Goal: Information Seeking & Learning: Learn about a topic

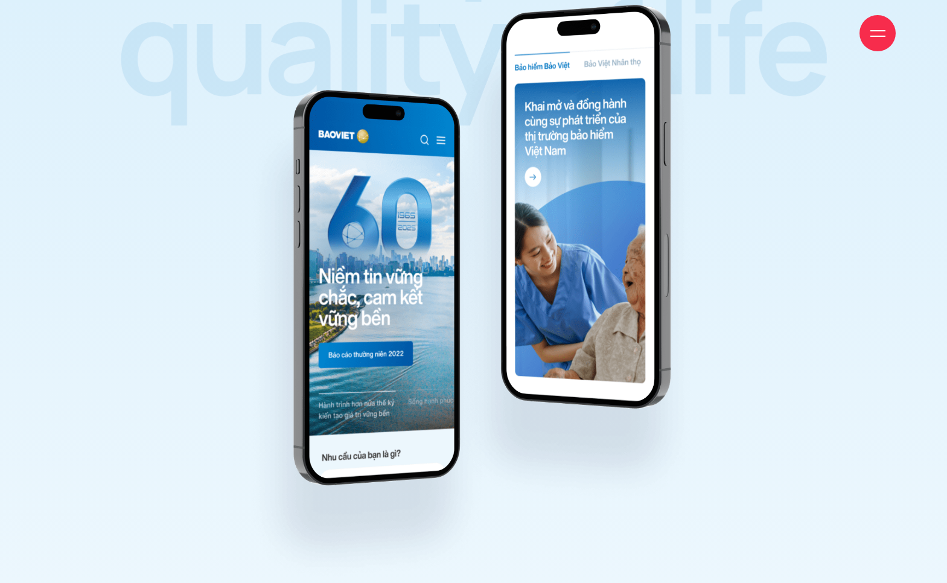
scroll to position [15845, 0]
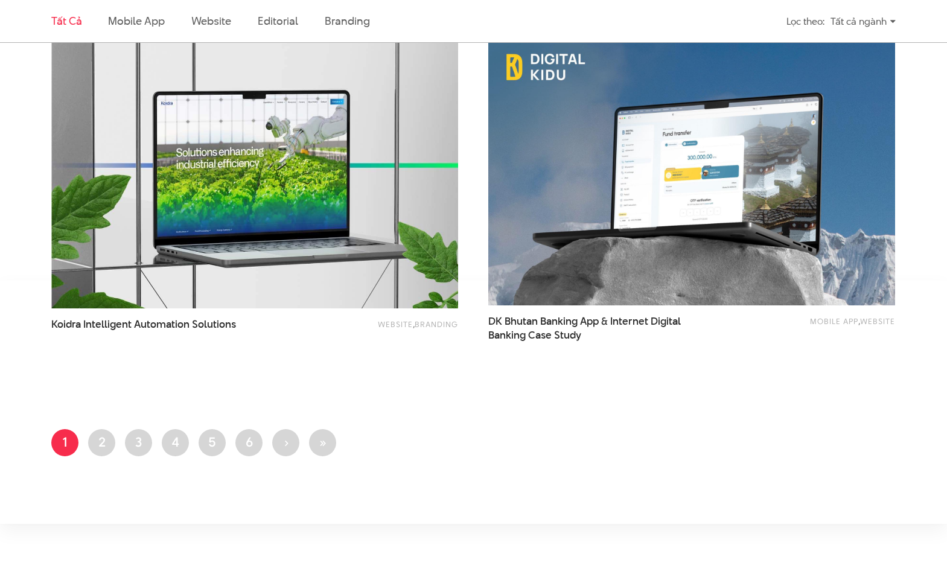
scroll to position [2335, 0]
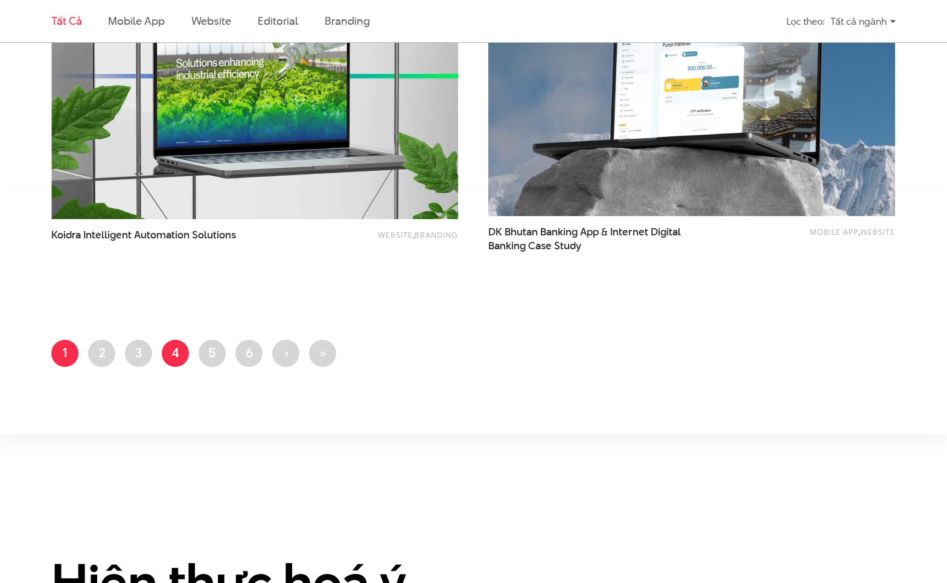
click at [179, 357] on link "Trang 4" at bounding box center [175, 353] width 27 height 27
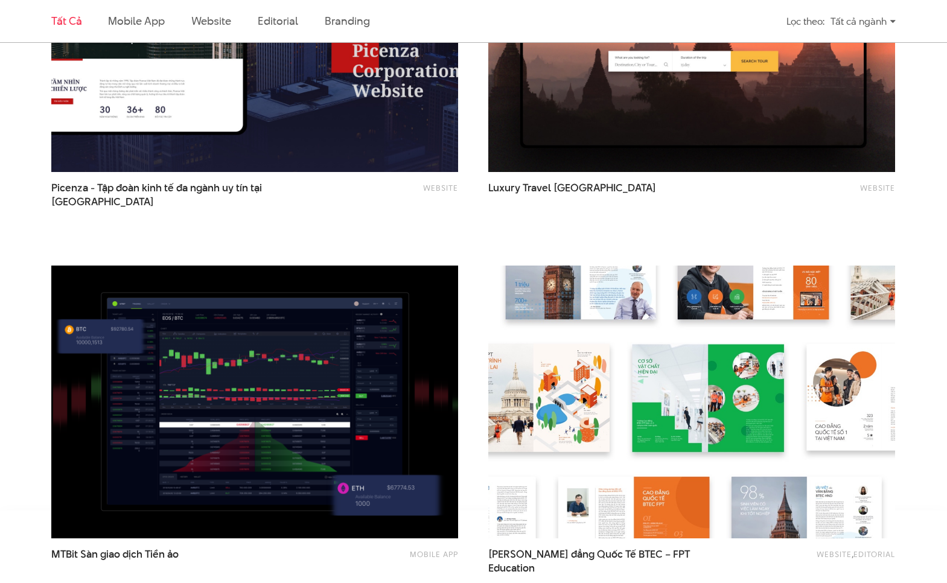
scroll to position [1449, 0]
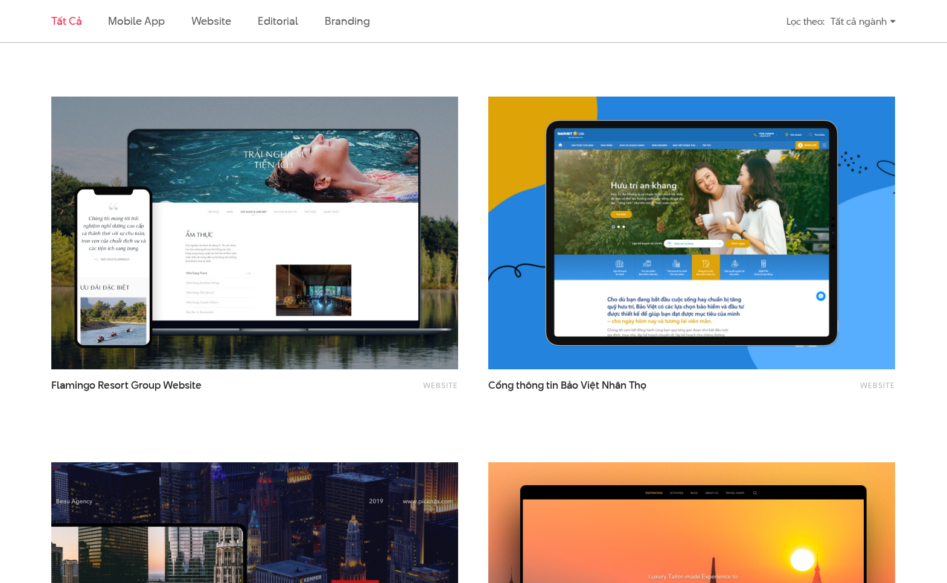
click at [658, 287] on img at bounding box center [691, 233] width 447 height 300
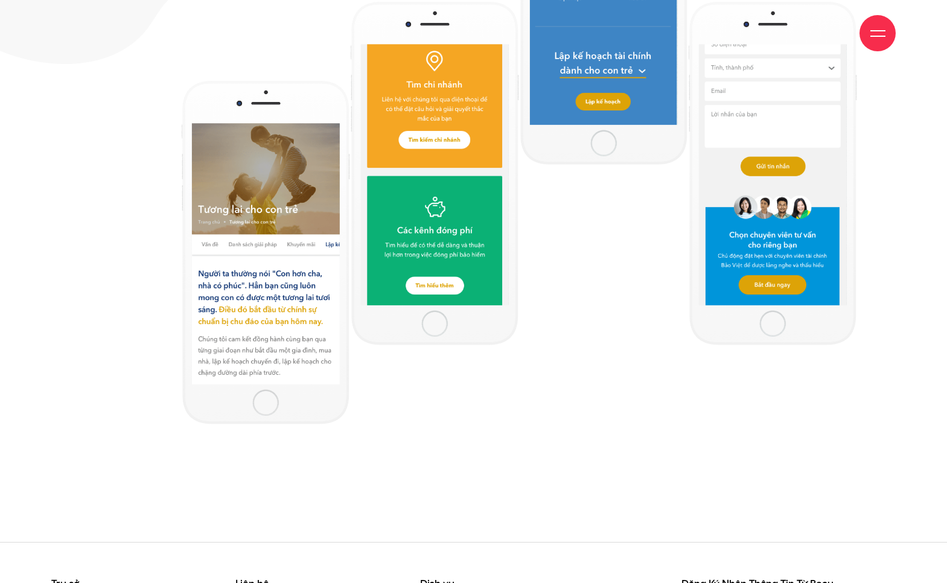
scroll to position [9803, 0]
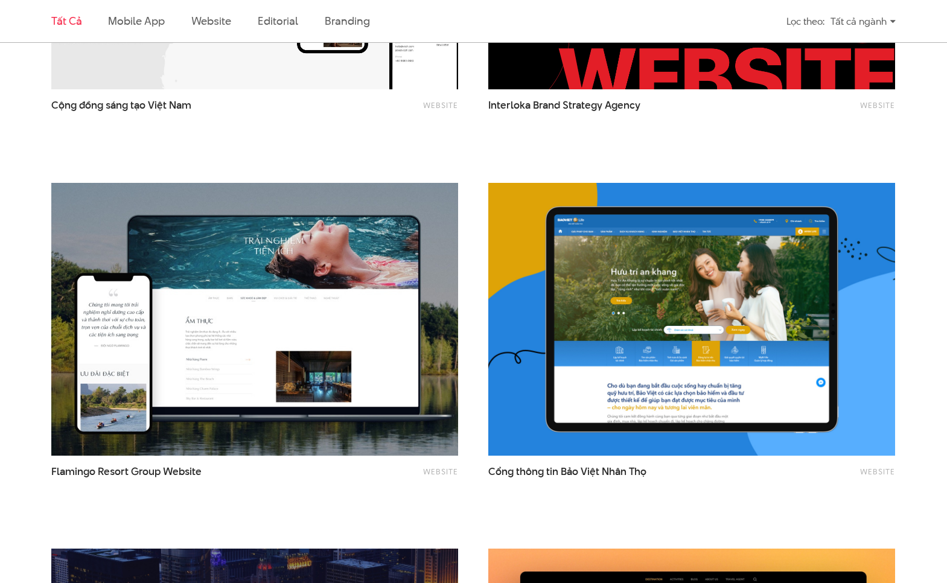
scroll to position [1363, 0]
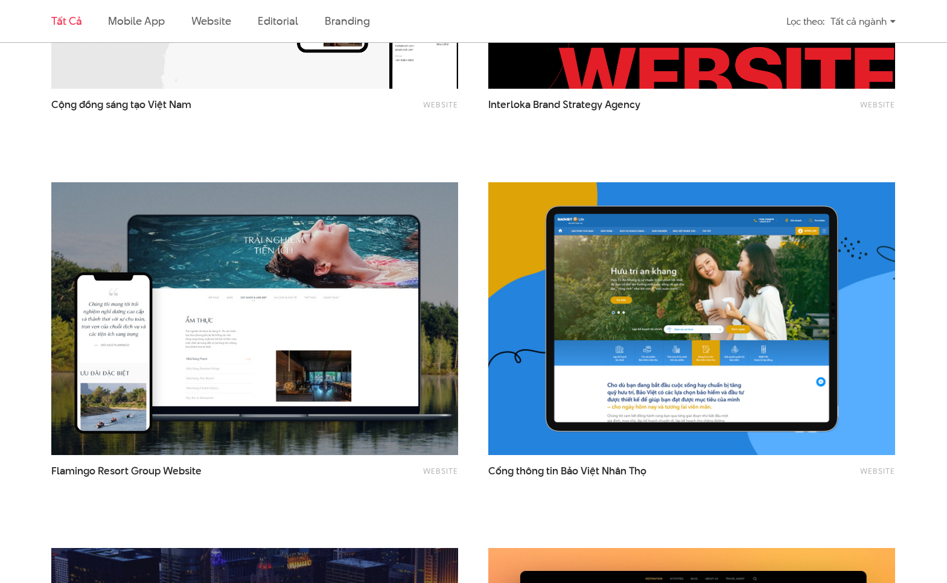
click at [618, 345] on img at bounding box center [691, 318] width 447 height 300
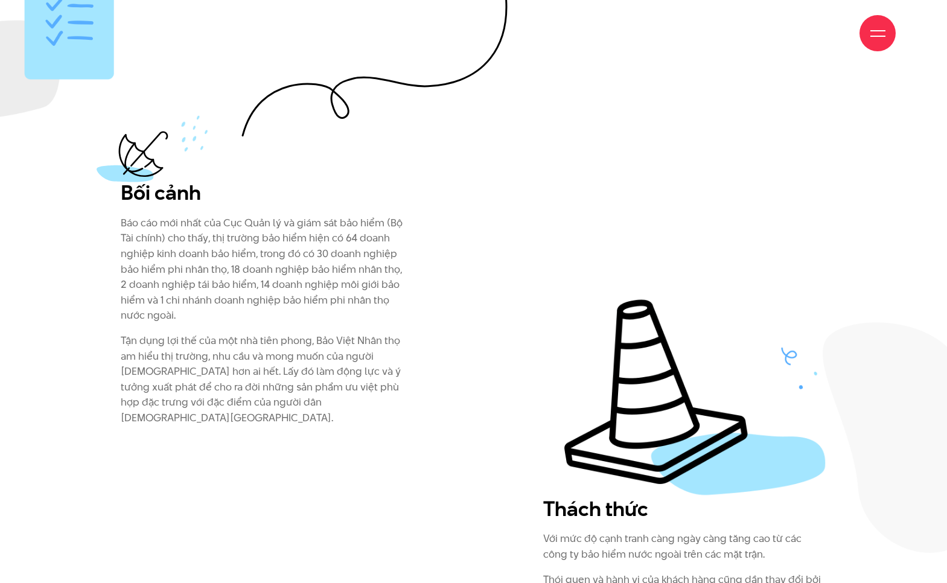
scroll to position [644, 0]
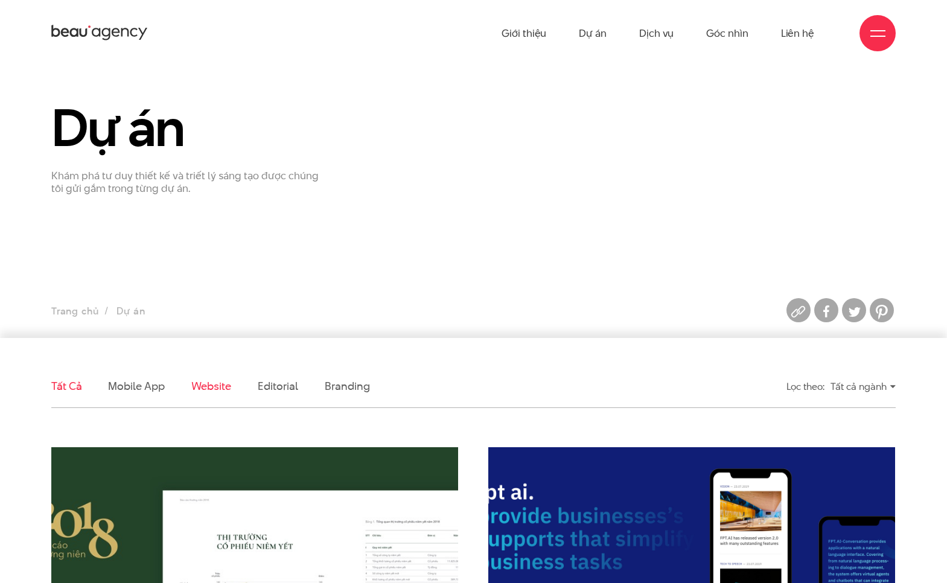
click at [211, 388] on link "Website" at bounding box center [211, 386] width 40 height 15
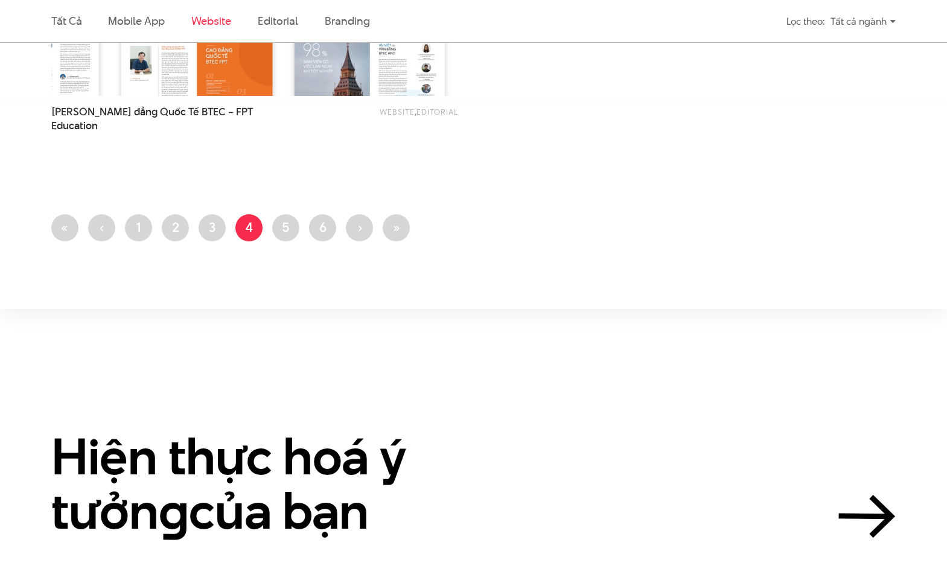
scroll to position [2069, 0]
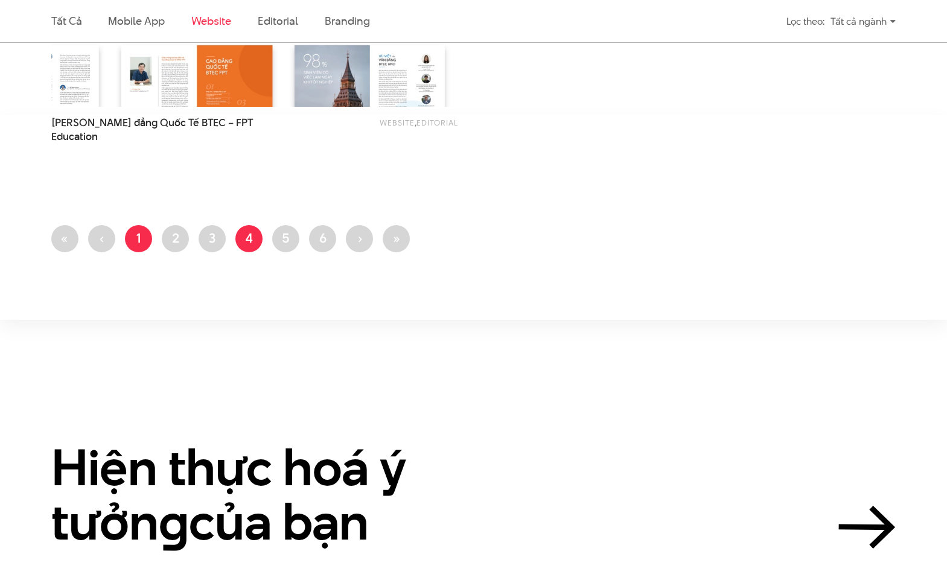
click at [135, 242] on link "Trang 1" at bounding box center [138, 238] width 27 height 27
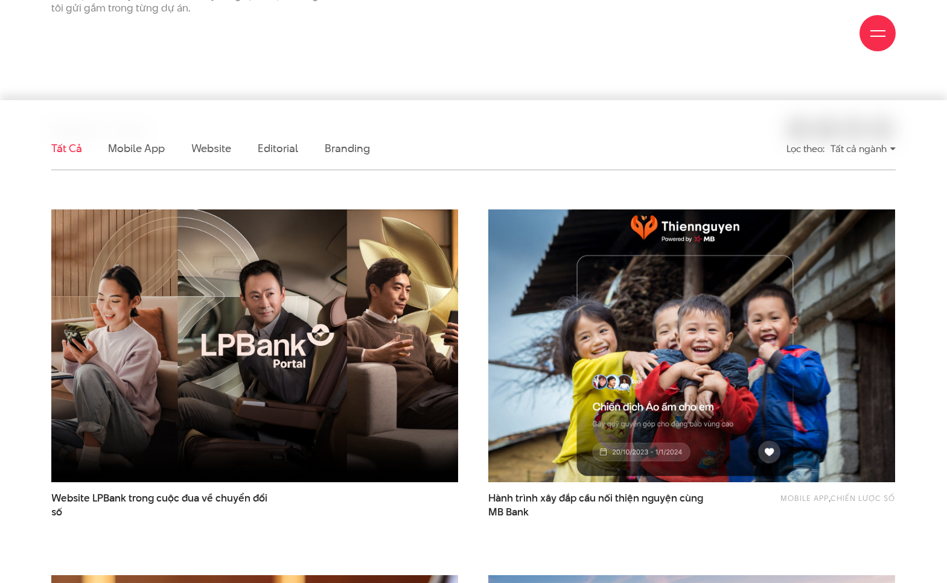
scroll to position [242, 0]
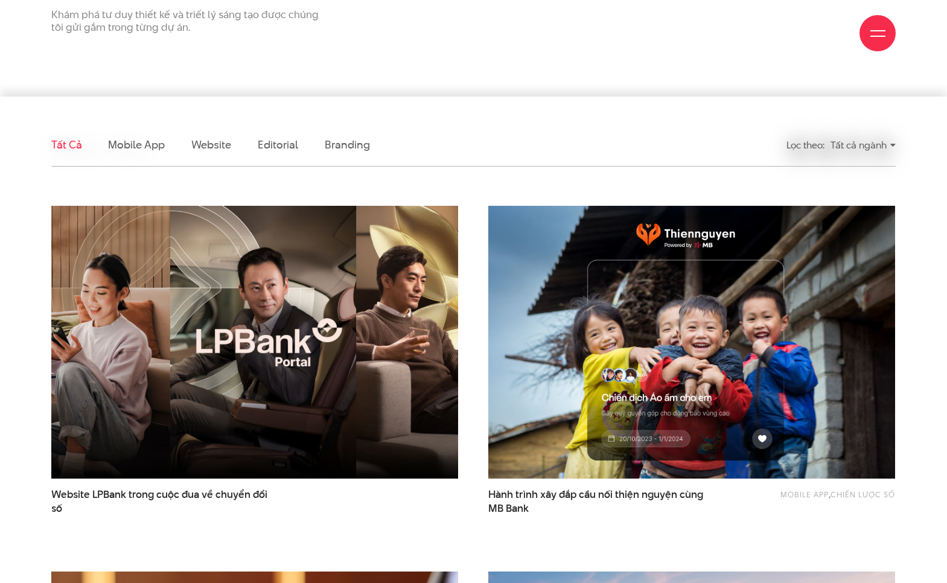
click at [321, 397] on img at bounding box center [254, 342] width 447 height 300
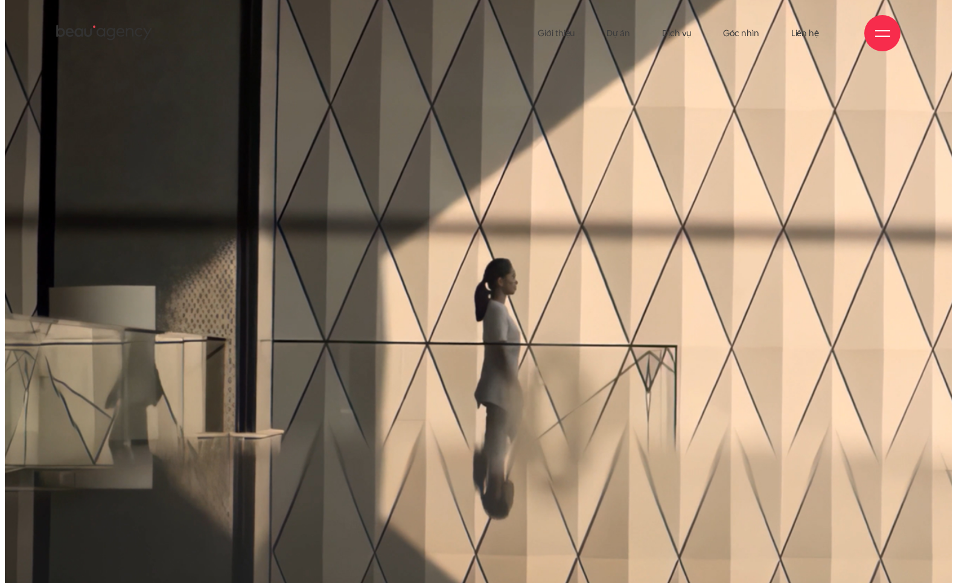
scroll to position [80, 0]
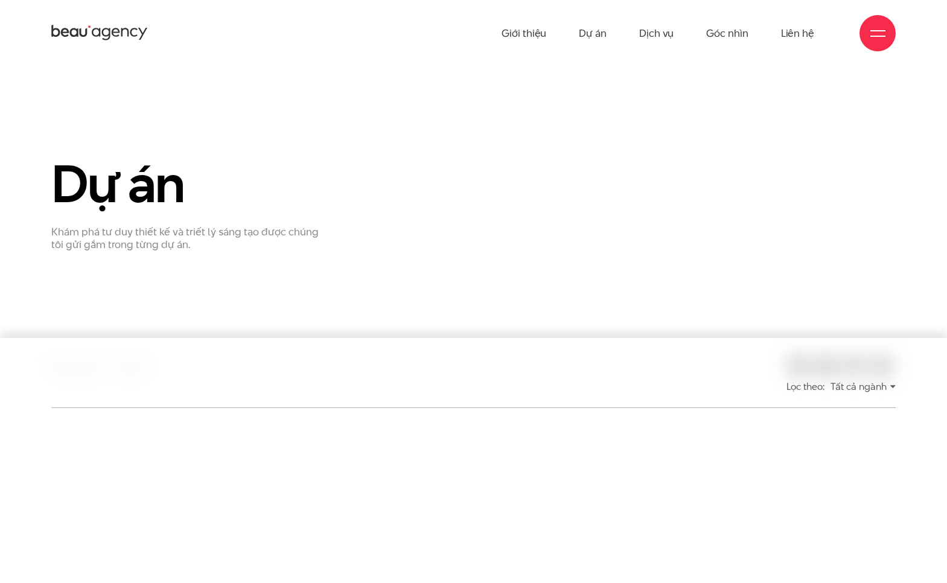
scroll to position [242, 0]
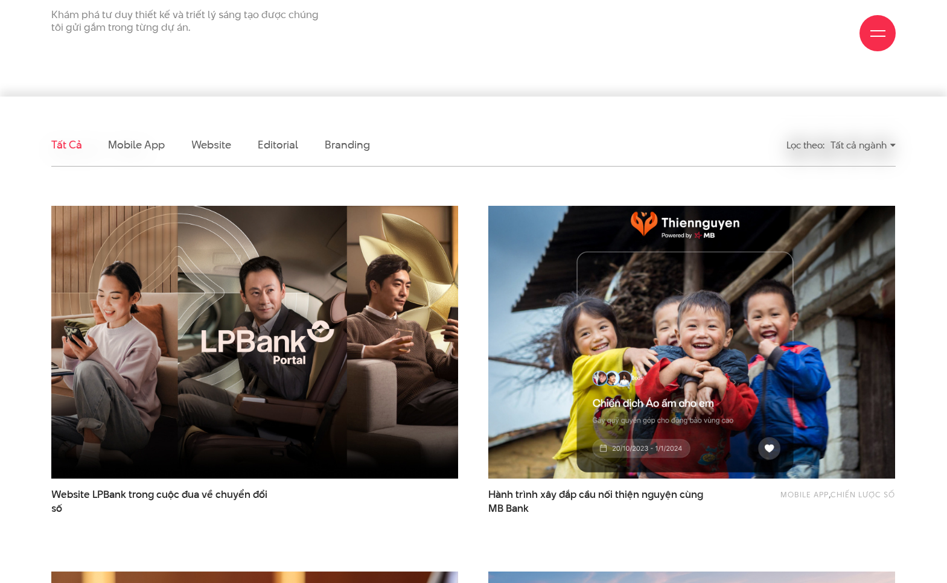
click at [721, 343] on img at bounding box center [691, 342] width 447 height 300
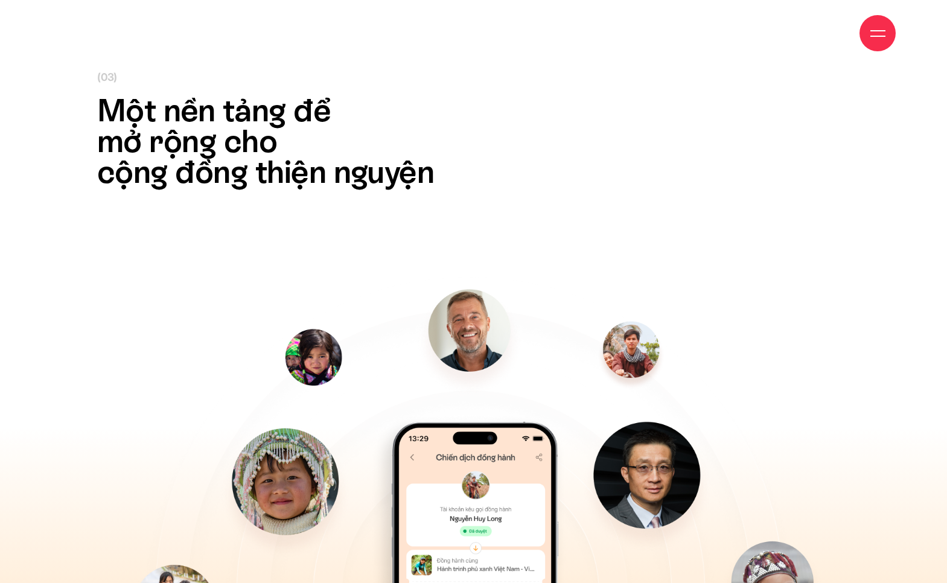
scroll to position [9178, 0]
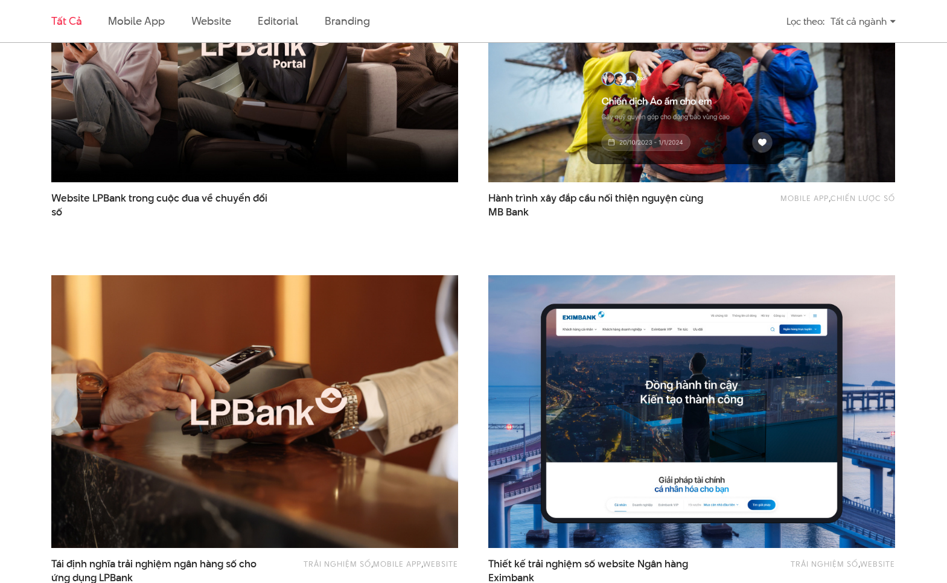
scroll to position [644, 0]
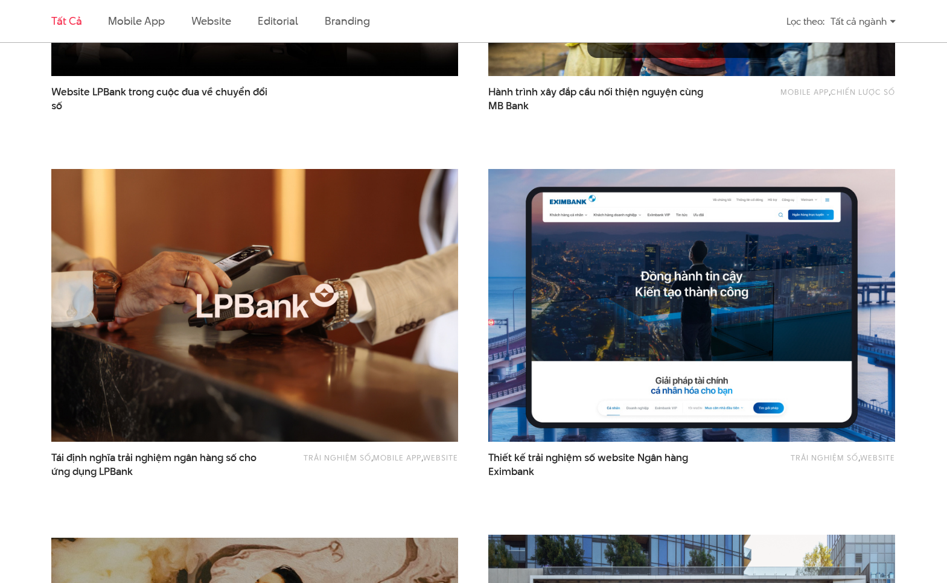
click at [564, 327] on img at bounding box center [691, 305] width 447 height 300
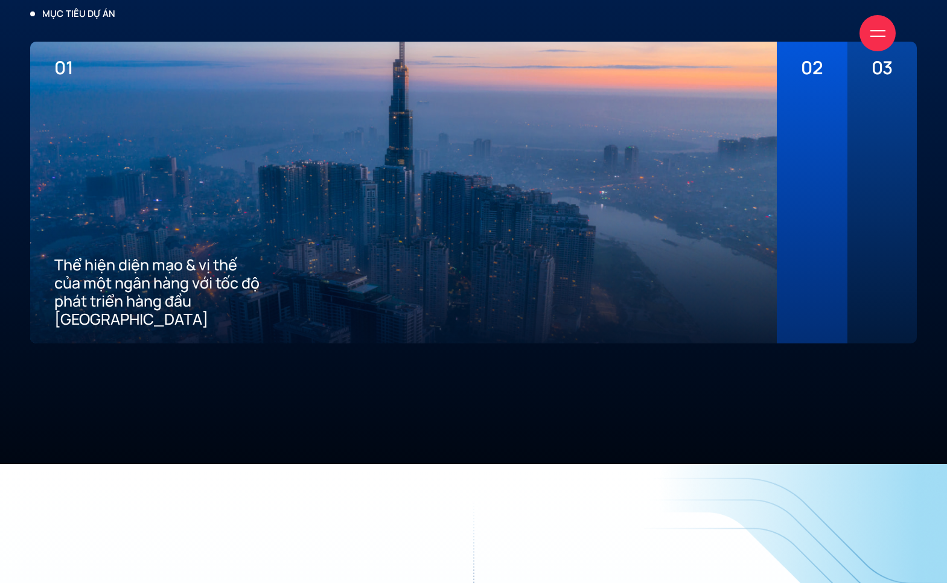
scroll to position [2973, 0]
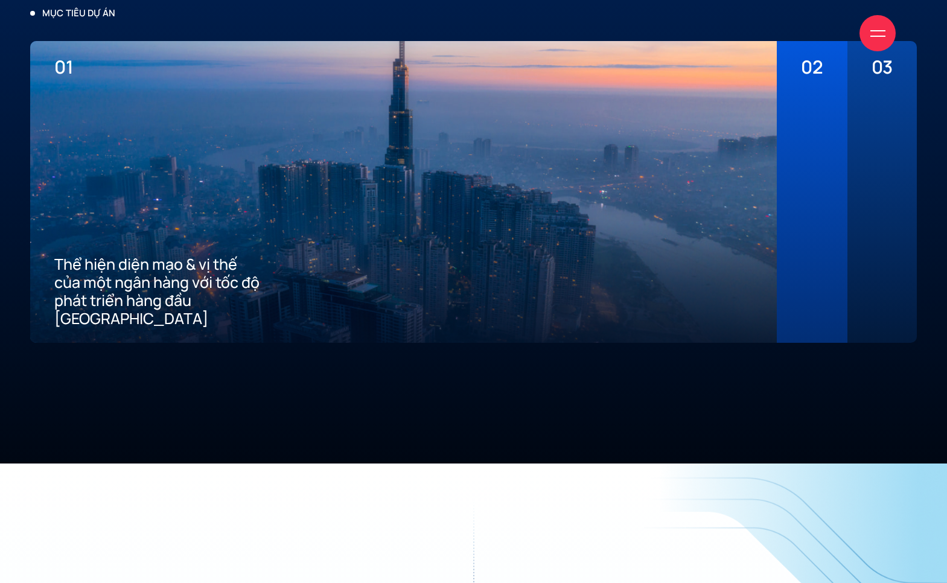
click at [806, 232] on div at bounding box center [812, 203] width 22 height 250
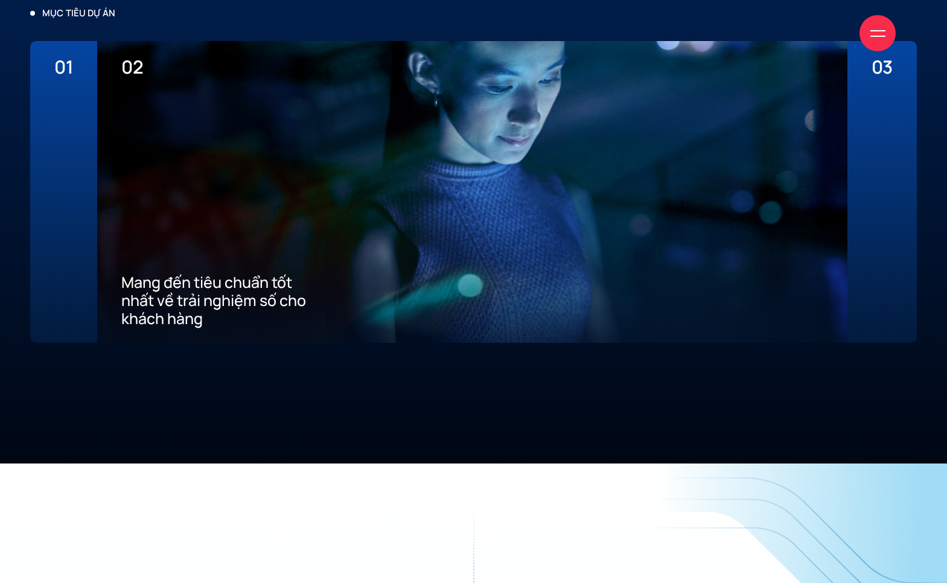
click at [895, 238] on div "03 Xây dựng ưu thế cạnh tranh thu hút khách hàng mới về App" at bounding box center [882, 192] width 69 height 302
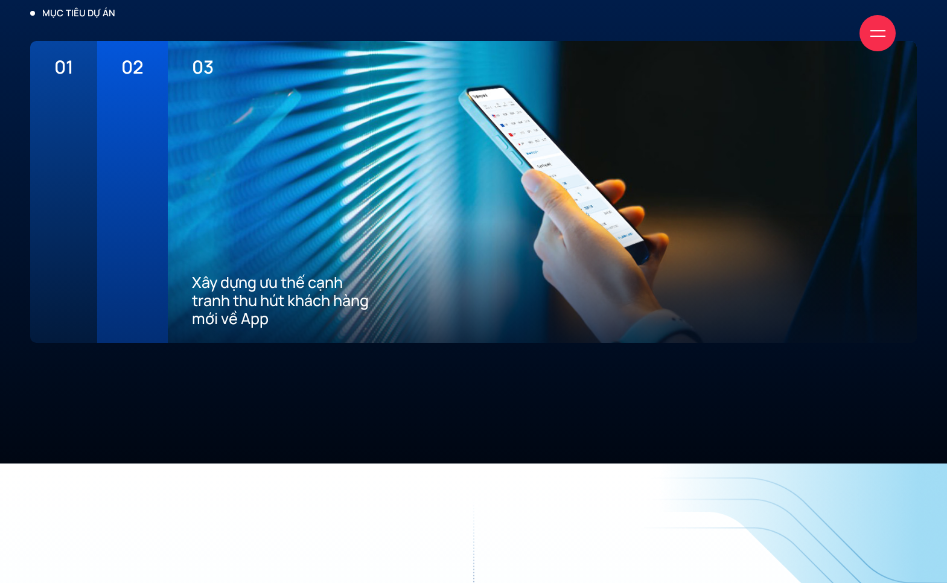
click at [66, 299] on div at bounding box center [63, 203] width 19 height 250
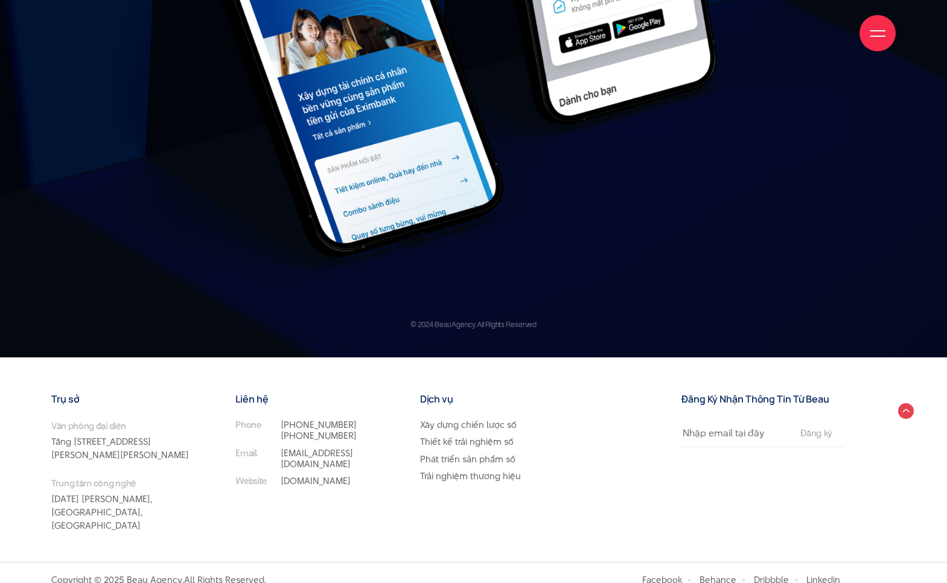
scroll to position [14724, 0]
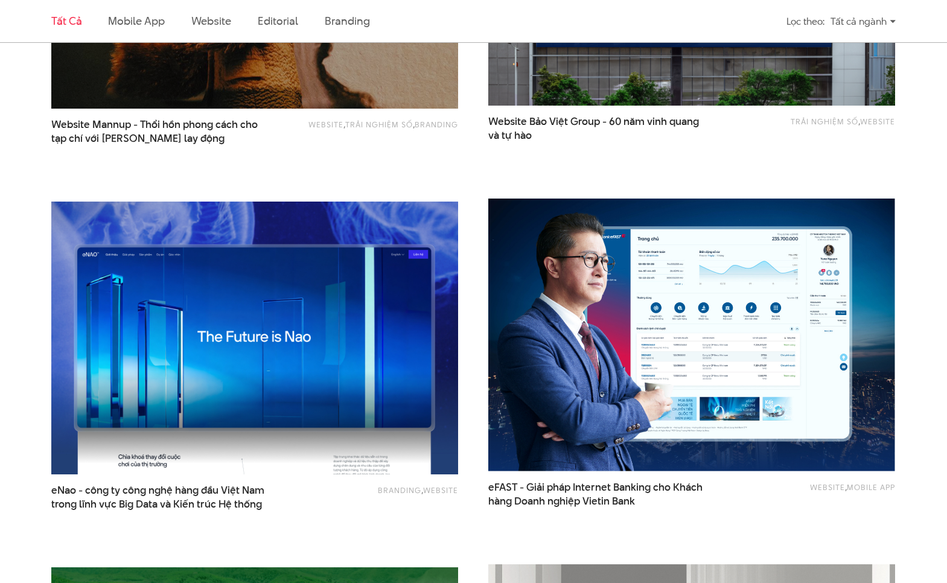
scroll to position [1444, 0]
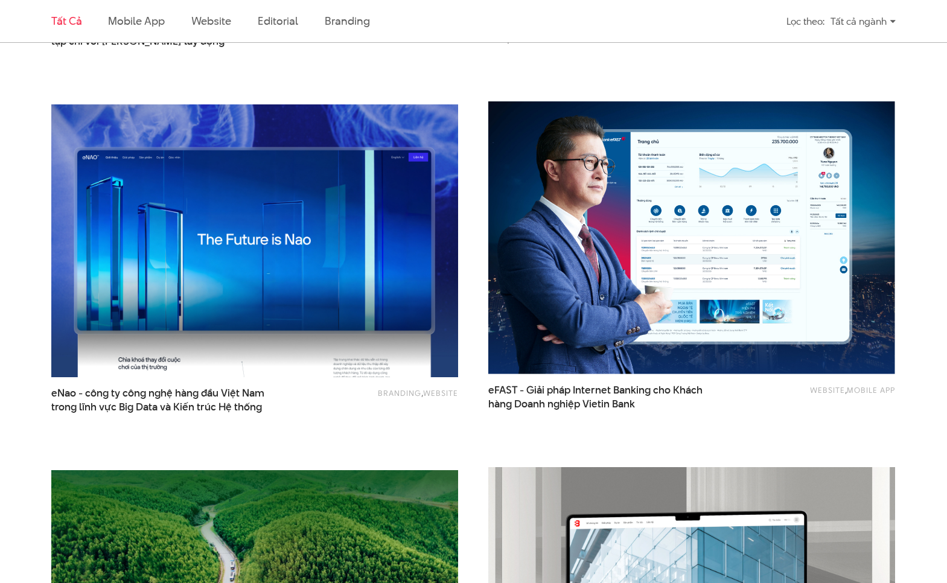
click at [345, 312] on img at bounding box center [254, 241] width 447 height 300
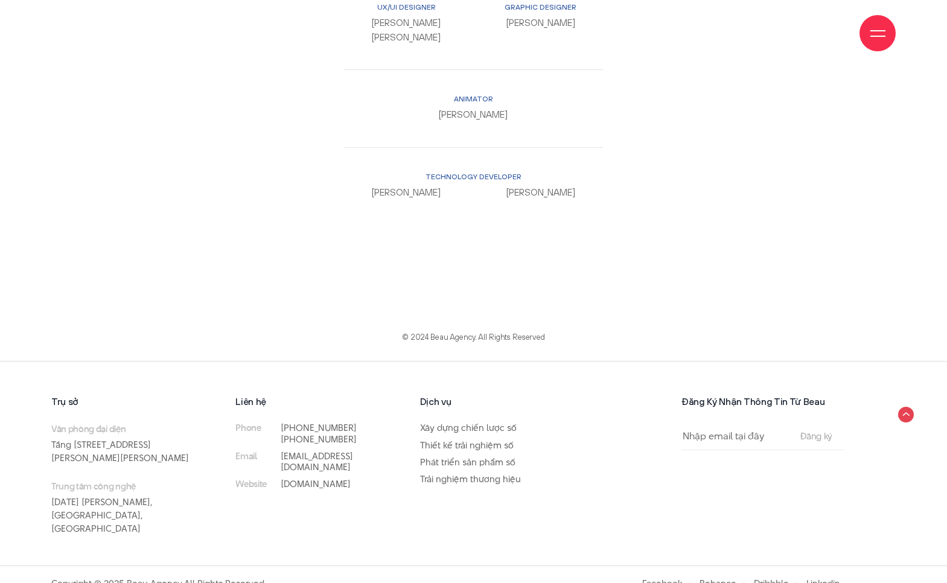
scroll to position [10400, 0]
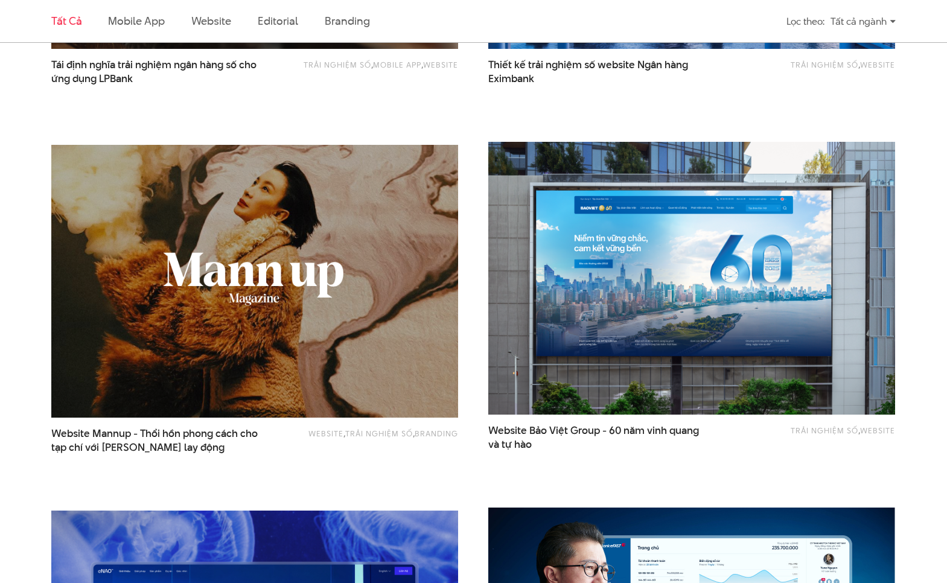
scroll to position [1042, 0]
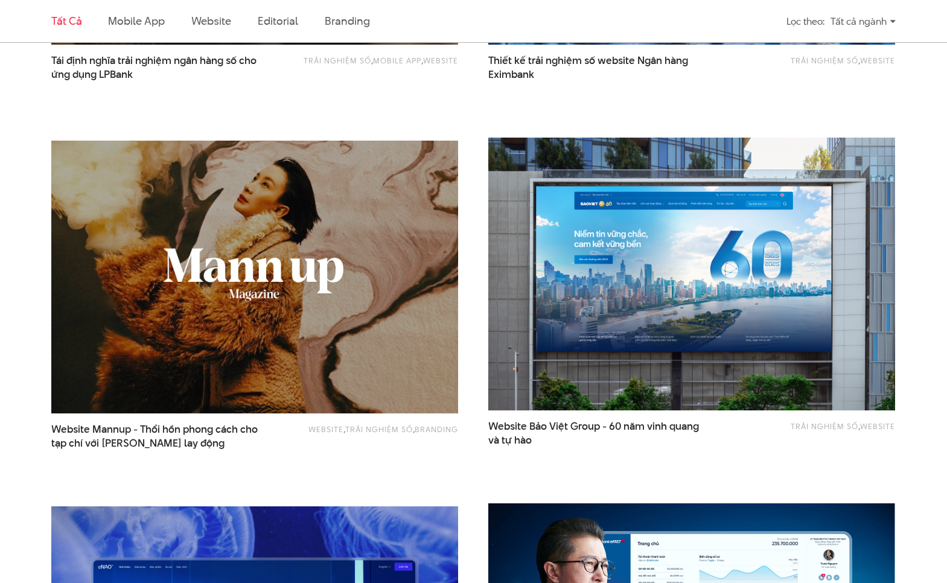
click at [340, 338] on img at bounding box center [254, 277] width 447 height 300
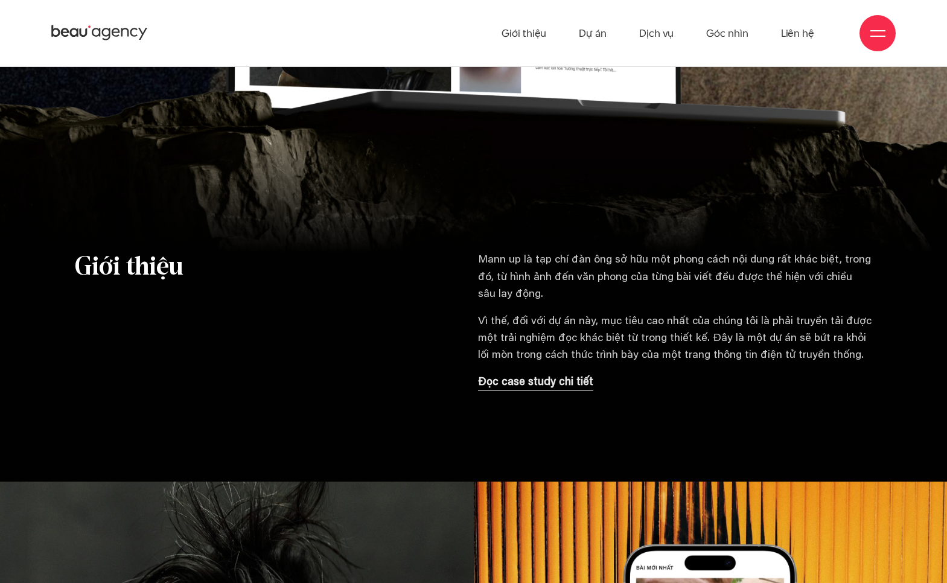
scroll to position [883, 0]
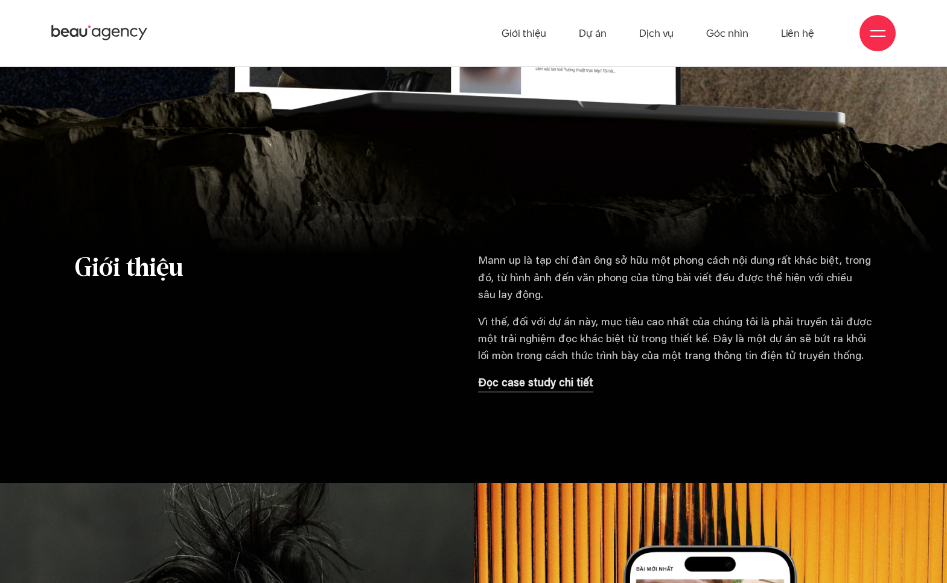
click at [536, 386] on p "Đọc case study chi tiết" at bounding box center [535, 384] width 115 height 17
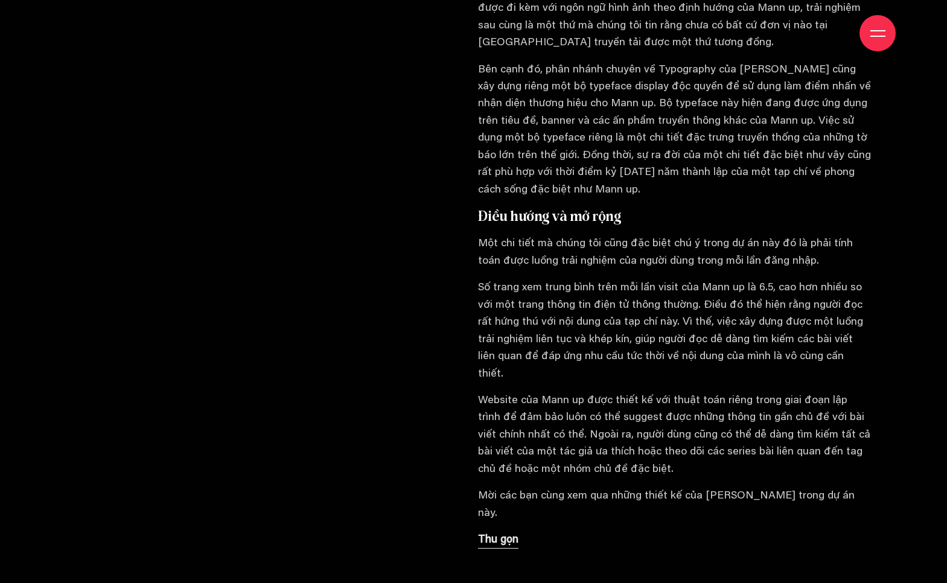
scroll to position [1927, 0]
click at [495, 533] on p "Thu gọn" at bounding box center [498, 541] width 40 height 17
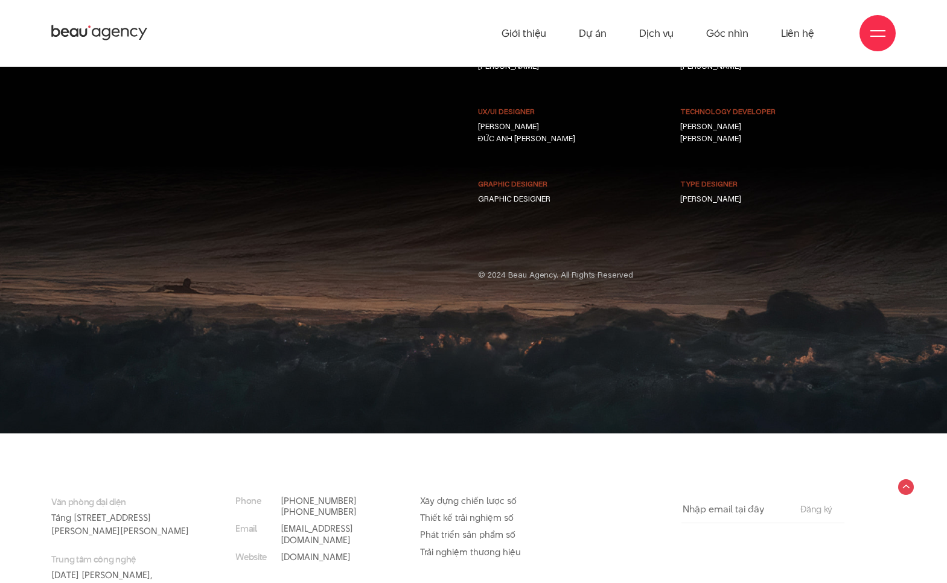
scroll to position [8319, 0]
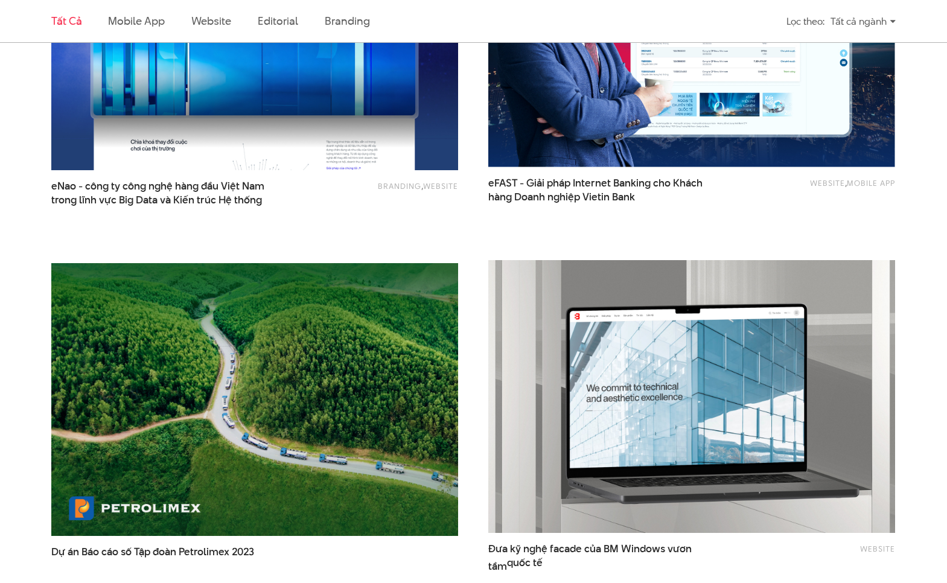
scroll to position [1927, 0]
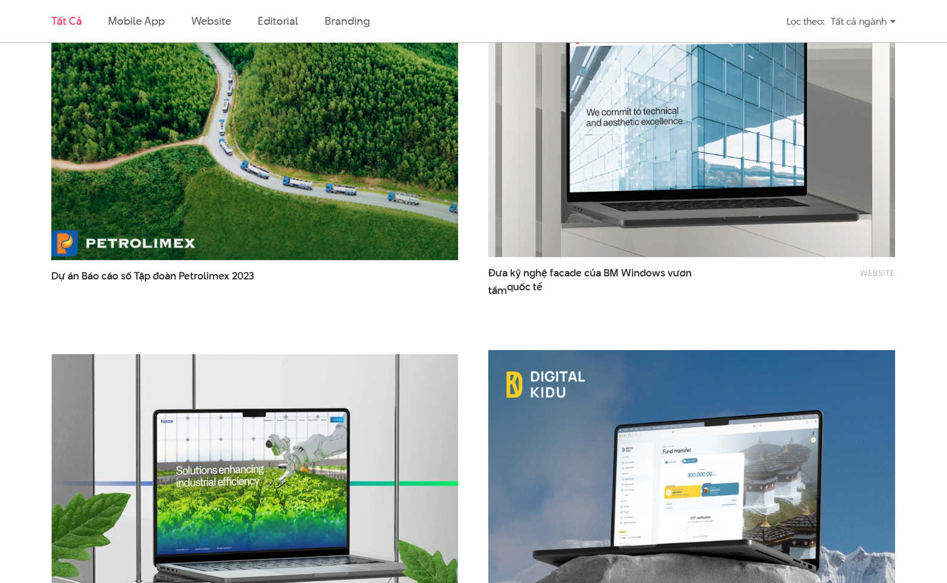
click at [328, 166] on img at bounding box center [254, 123] width 447 height 300
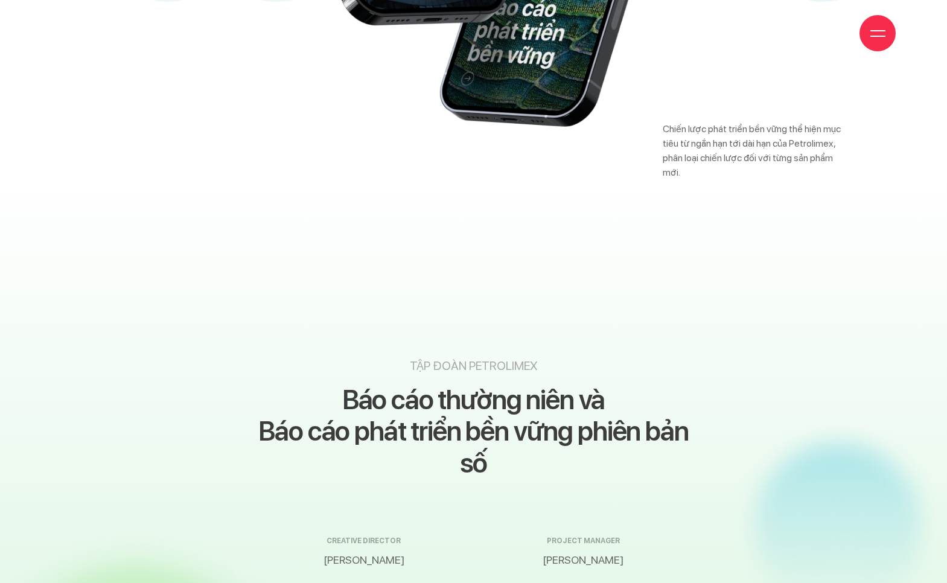
scroll to position [16183, 0]
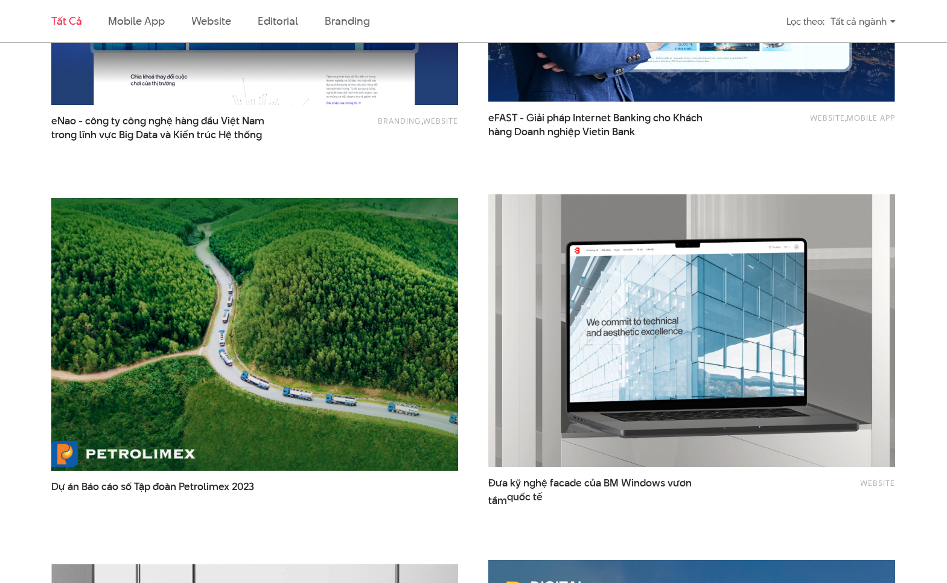
scroll to position [1766, 0]
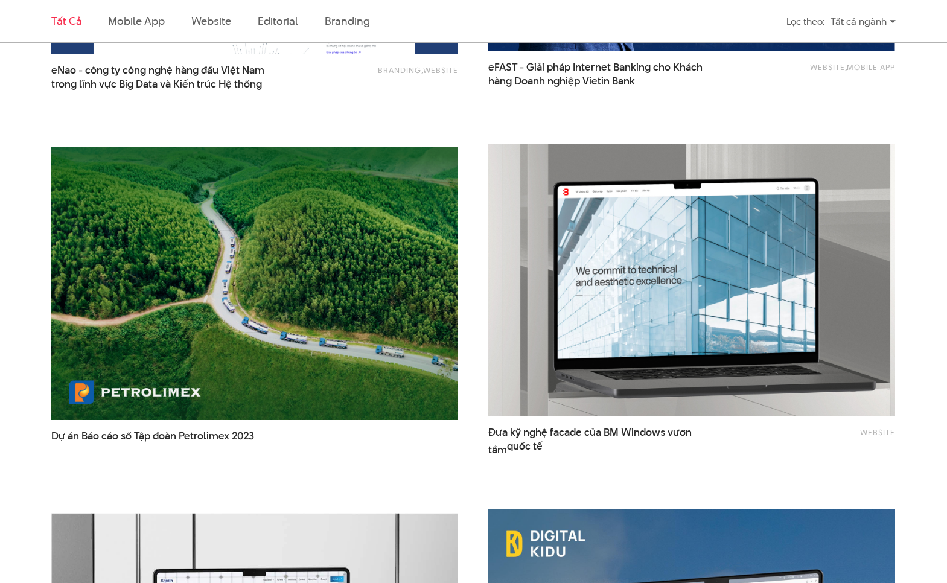
click at [592, 356] on img at bounding box center [691, 280] width 447 height 300
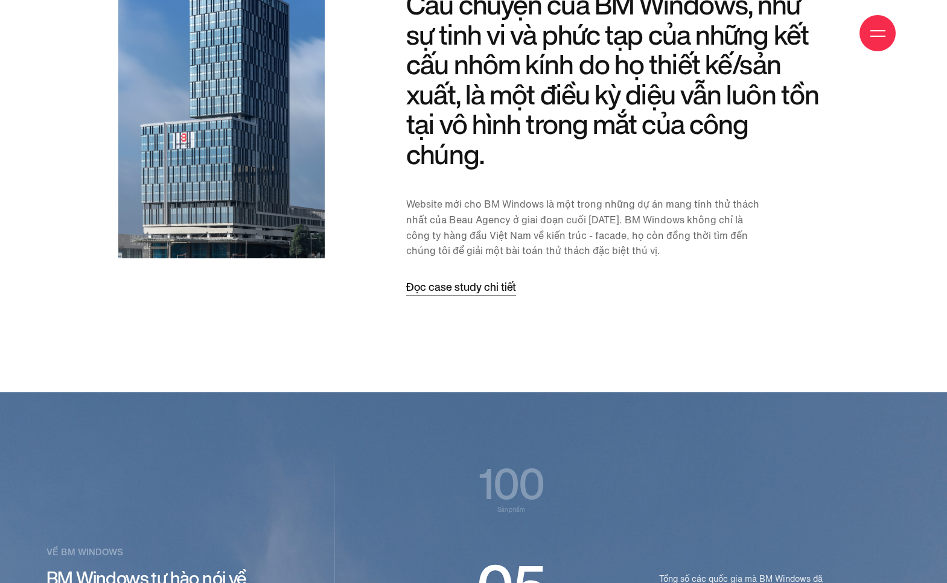
scroll to position [1205, 0]
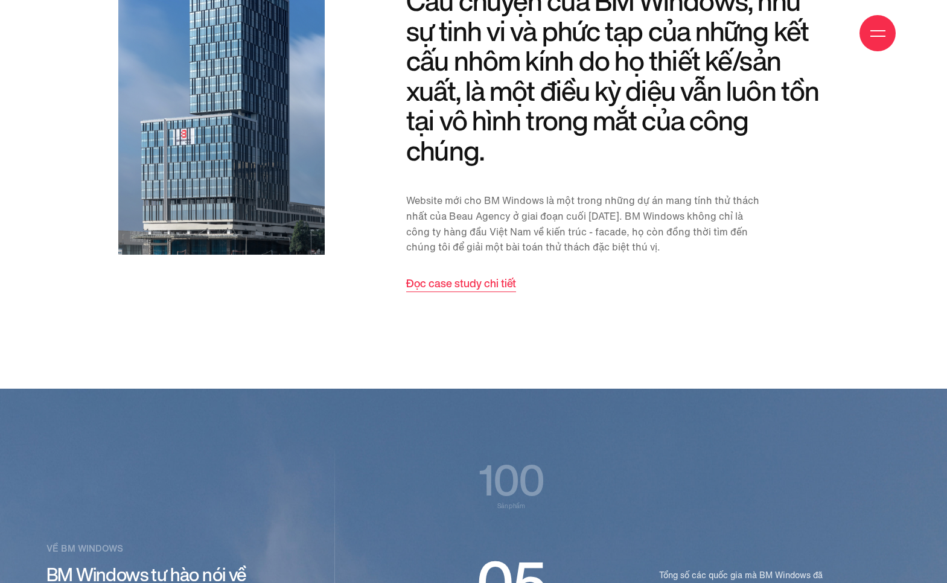
click at [483, 283] on span "Đọc case study chi tiết" at bounding box center [461, 284] width 110 height 15
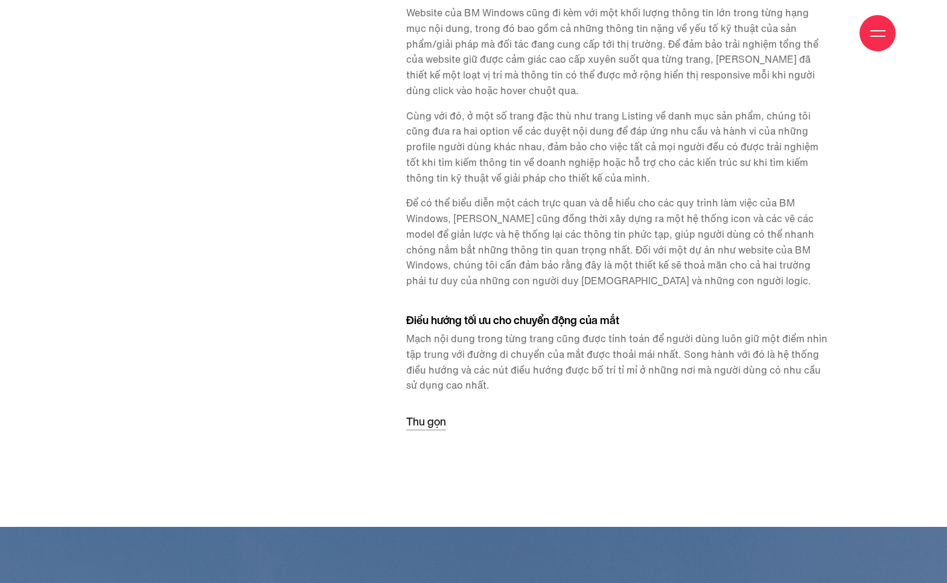
scroll to position [2168, 0]
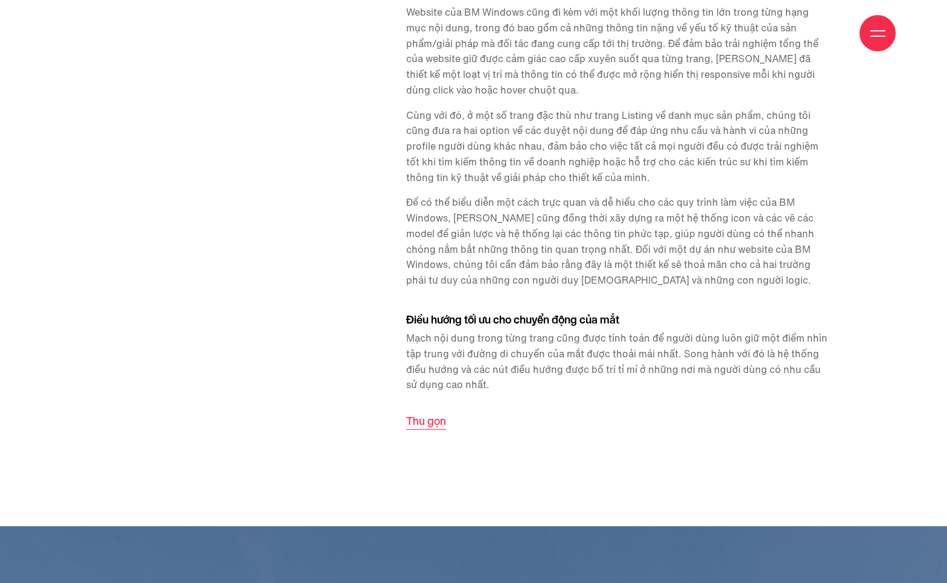
click at [435, 421] on span "Thu gọn" at bounding box center [426, 423] width 40 height 14
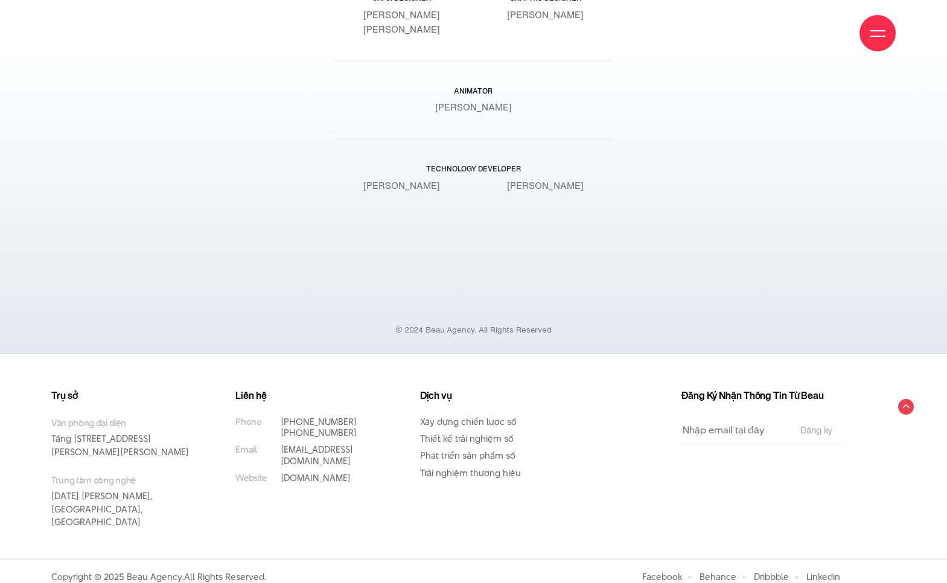
scroll to position [12169, 0]
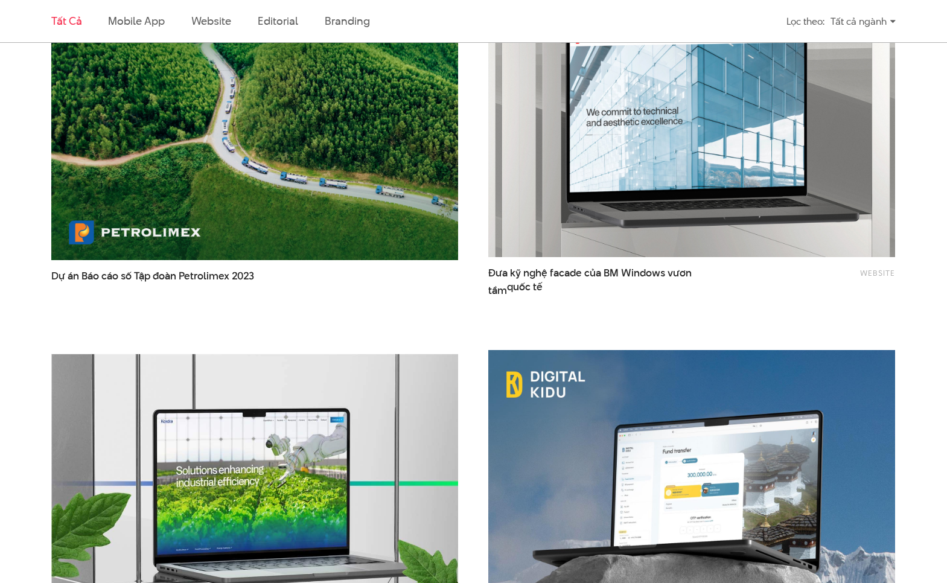
scroll to position [2168, 0]
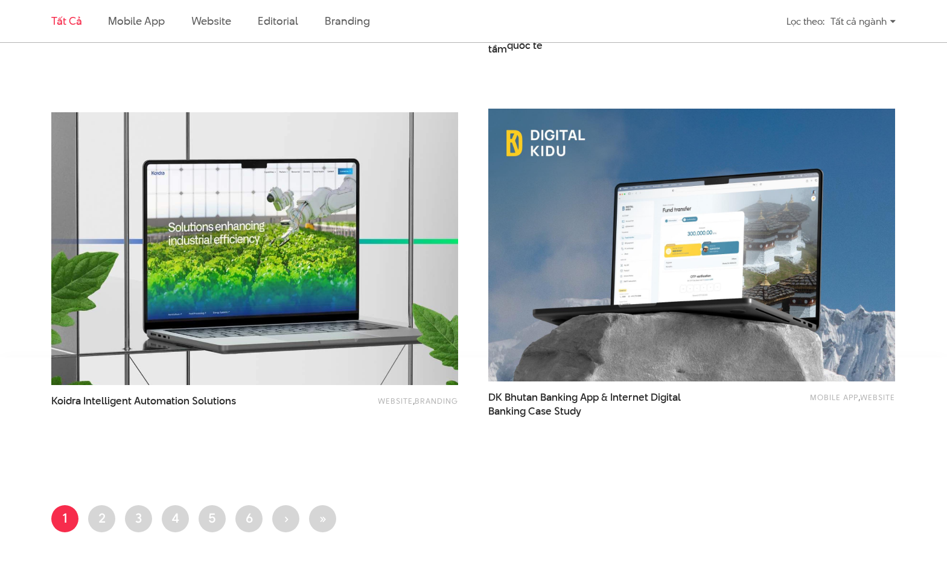
click at [319, 284] on img at bounding box center [254, 248] width 447 height 300
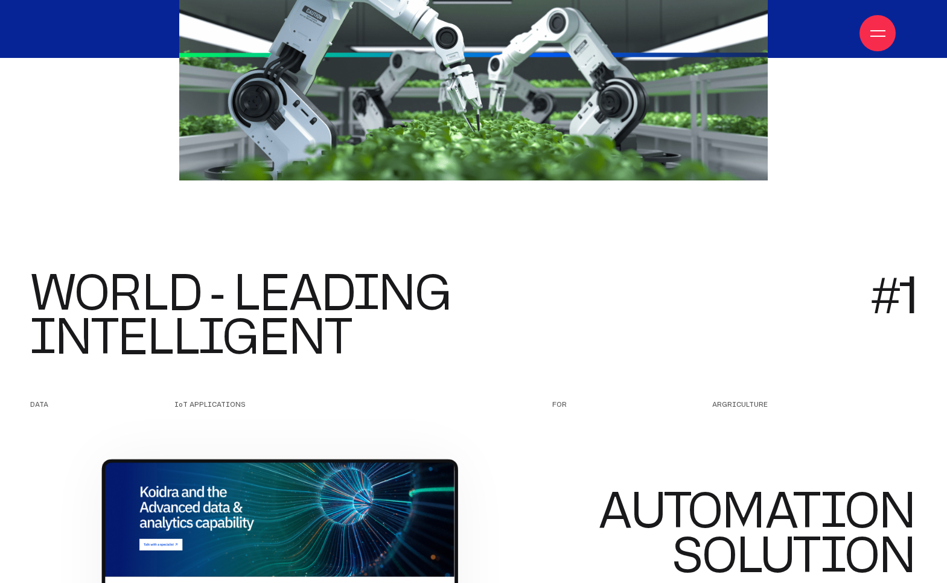
scroll to position [1771, 0]
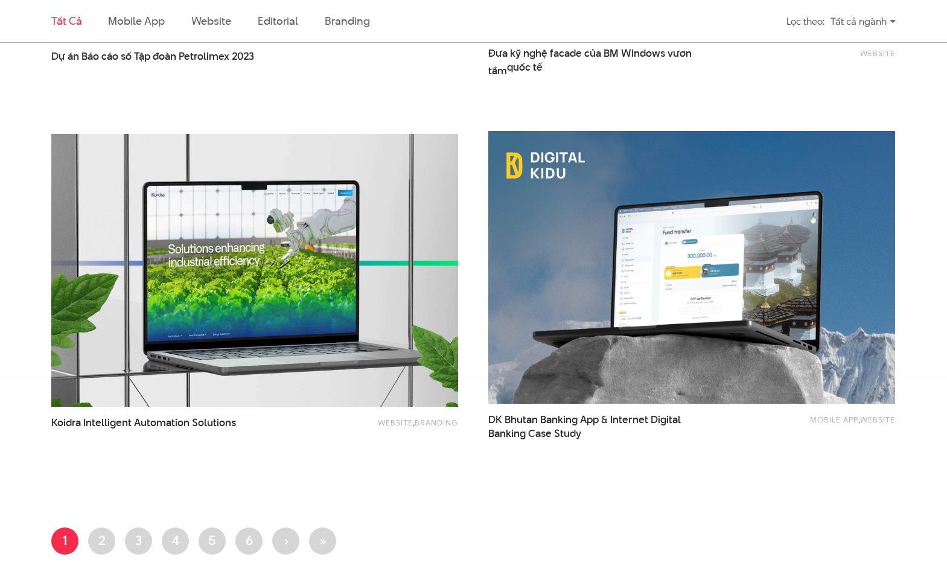
scroll to position [2168, 0]
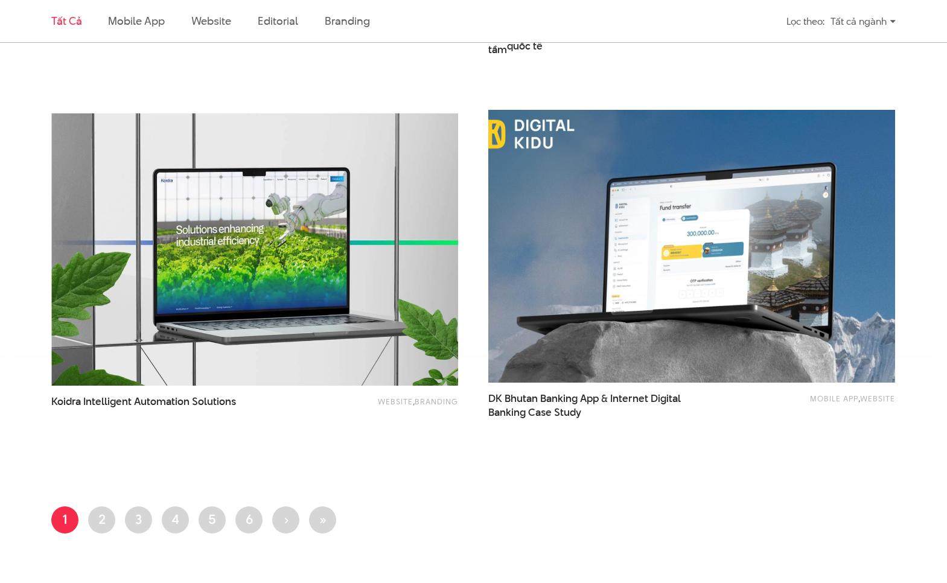
click at [616, 318] on img at bounding box center [691, 246] width 447 height 300
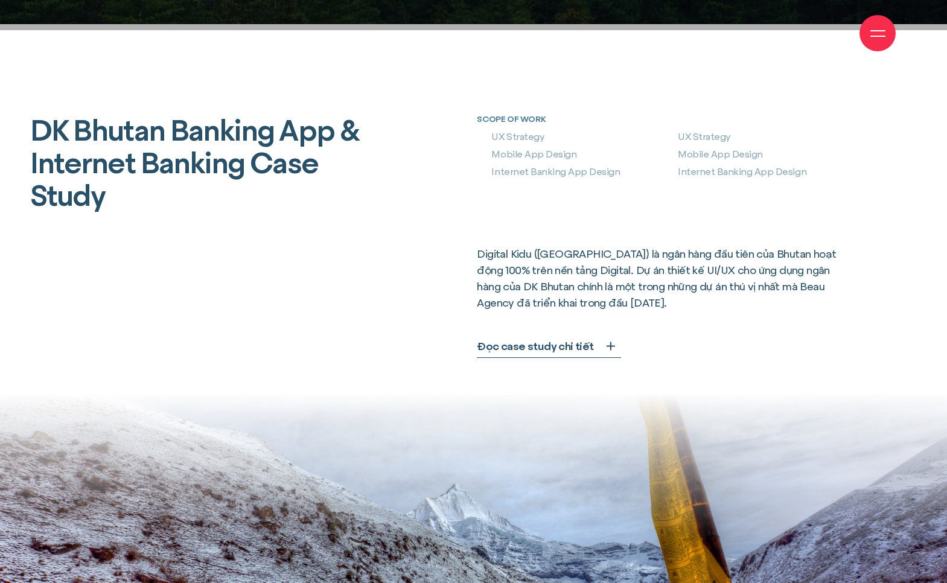
scroll to position [644, 0]
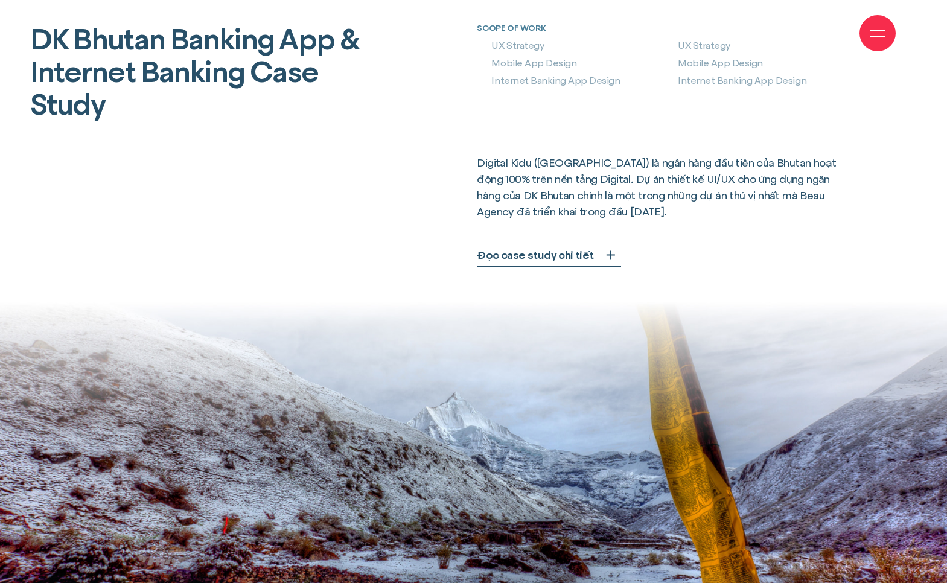
click at [532, 257] on span "Đọc case study chi tiết" at bounding box center [535, 255] width 117 height 16
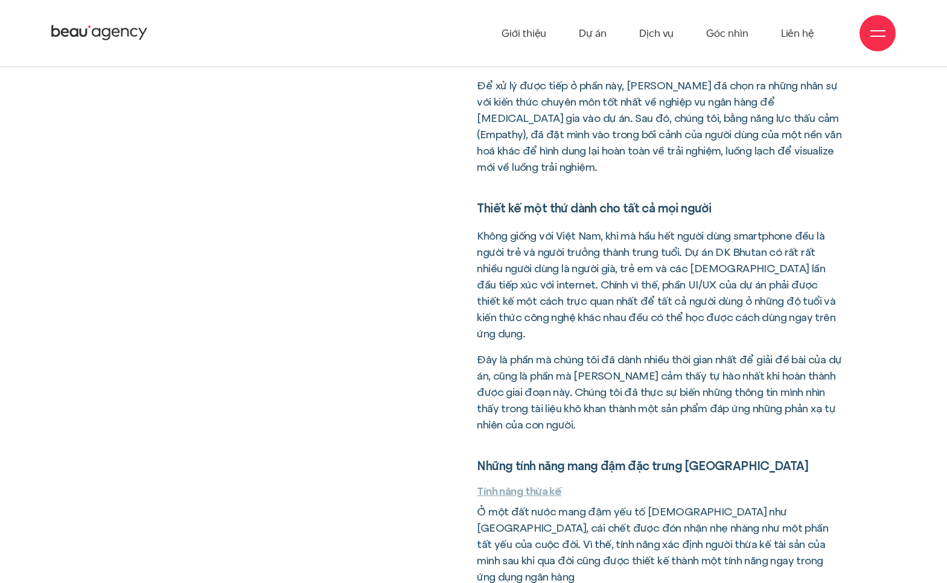
scroll to position [1449, 0]
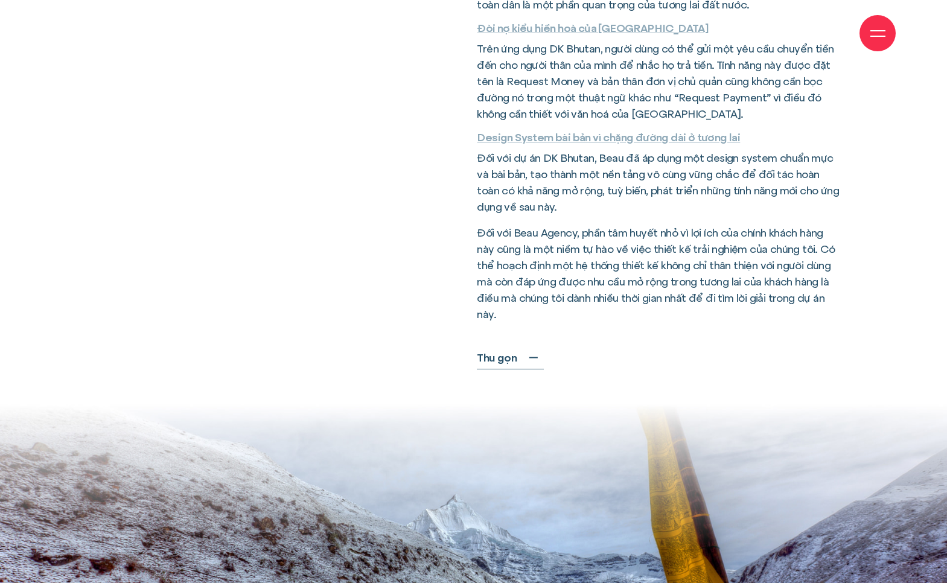
click at [498, 350] on span "Thu gọn" at bounding box center [497, 358] width 40 height 16
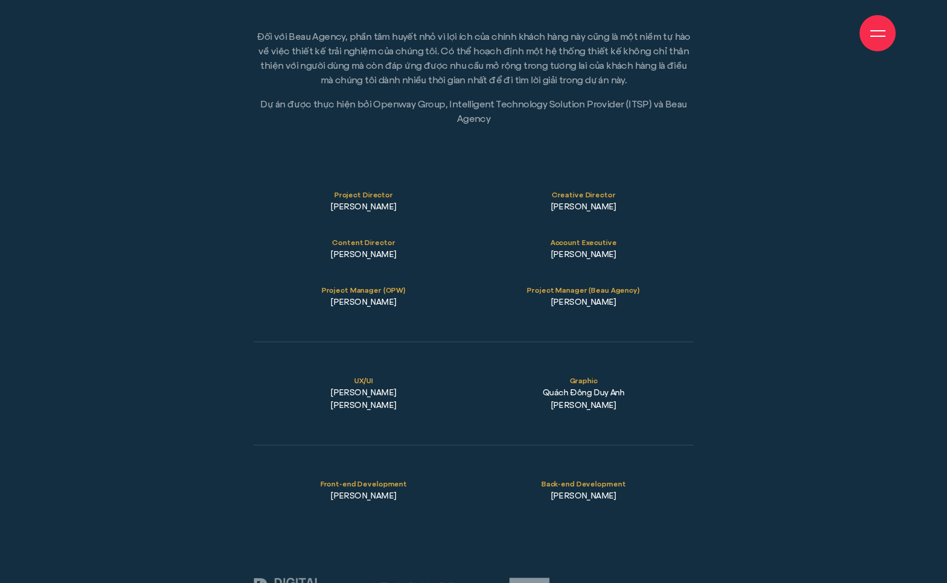
scroll to position [16579, 0]
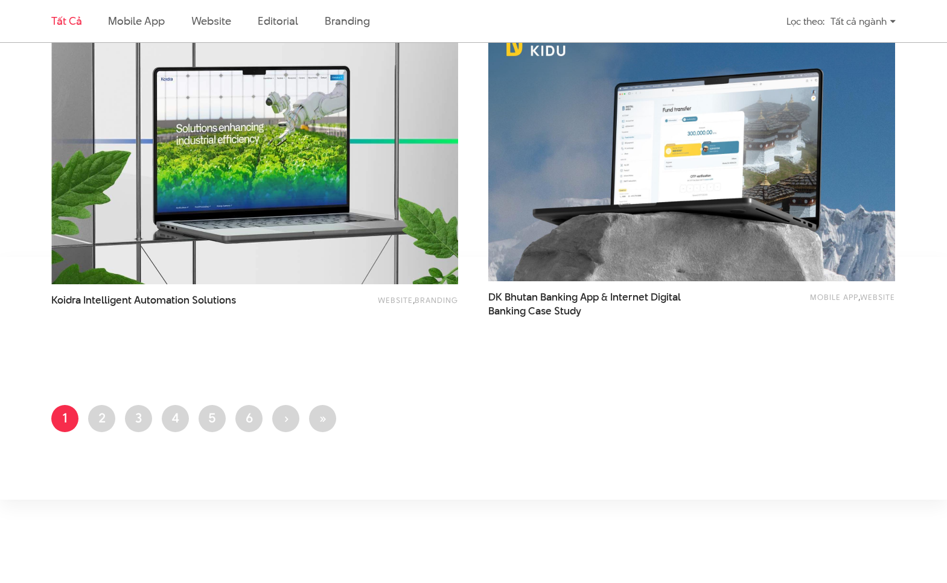
scroll to position [2330, 0]
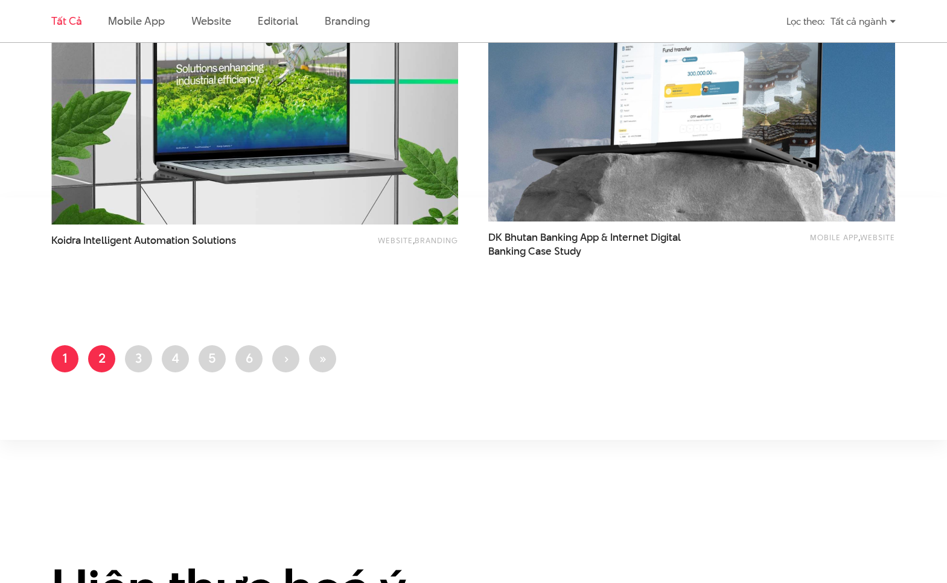
click at [99, 360] on link "Trang 2" at bounding box center [101, 358] width 27 height 27
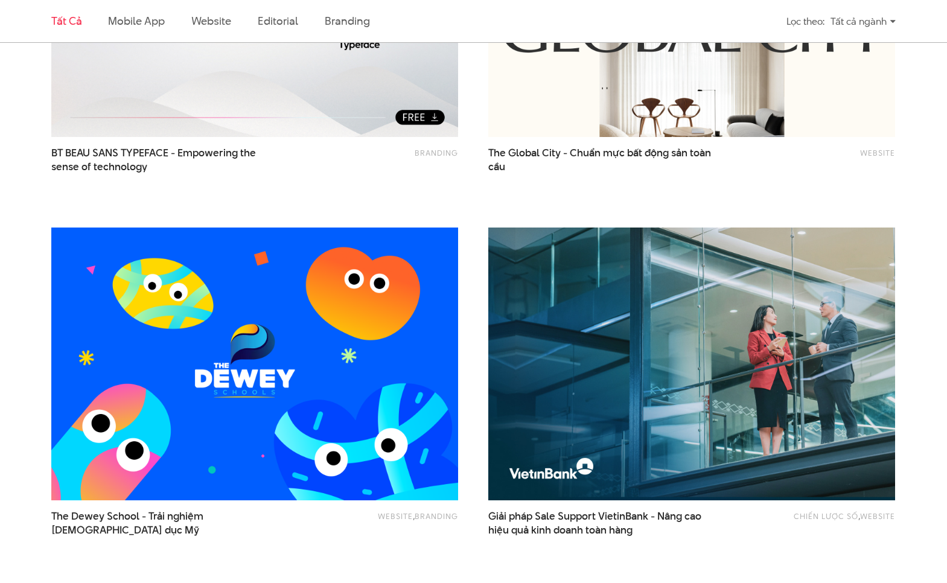
scroll to position [644, 0]
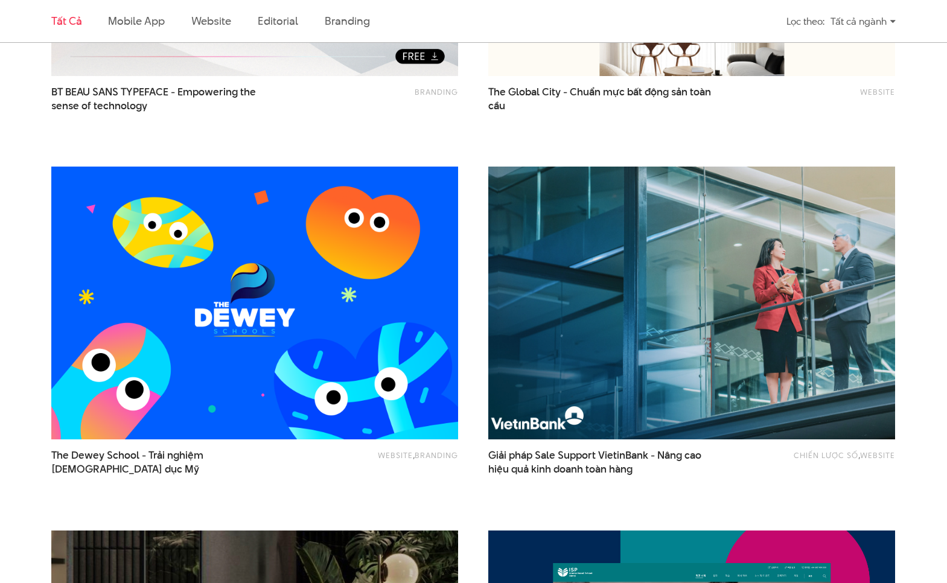
click at [601, 345] on img at bounding box center [691, 303] width 447 height 300
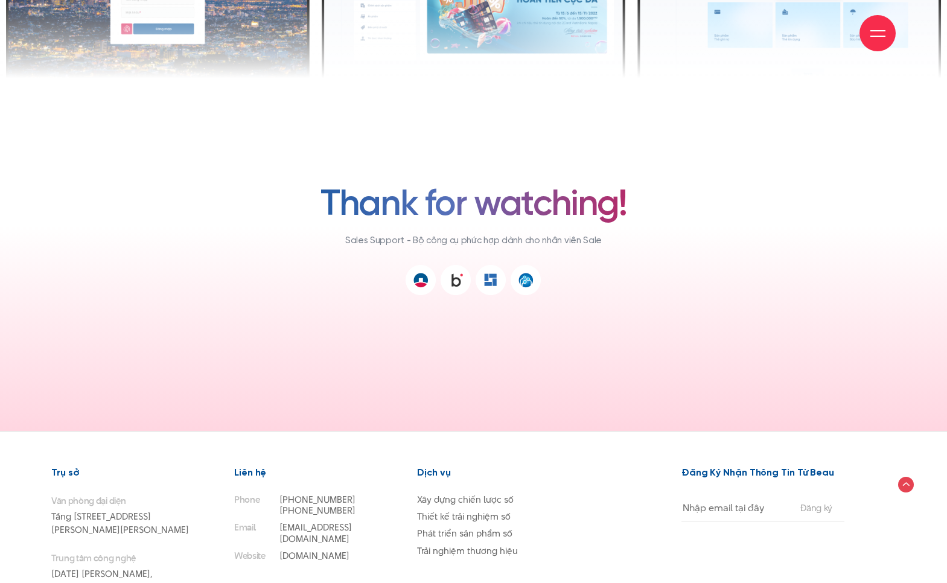
scroll to position [8373, 0]
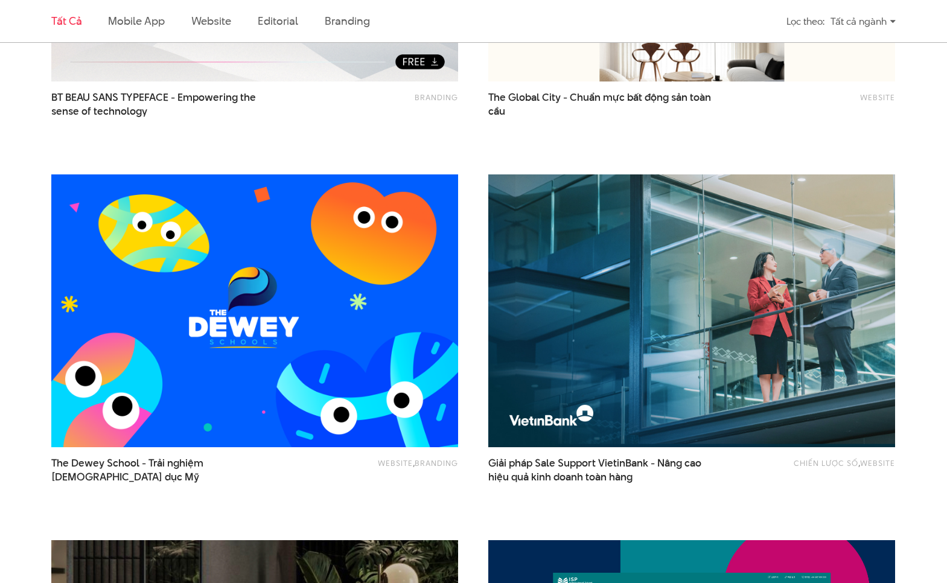
scroll to position [880, 0]
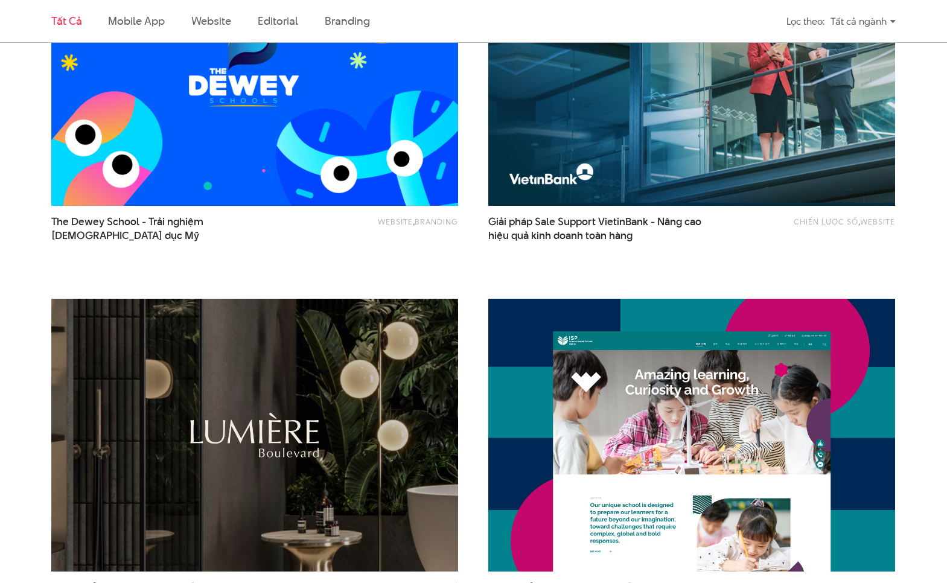
click at [296, 171] on img at bounding box center [254, 69] width 447 height 300
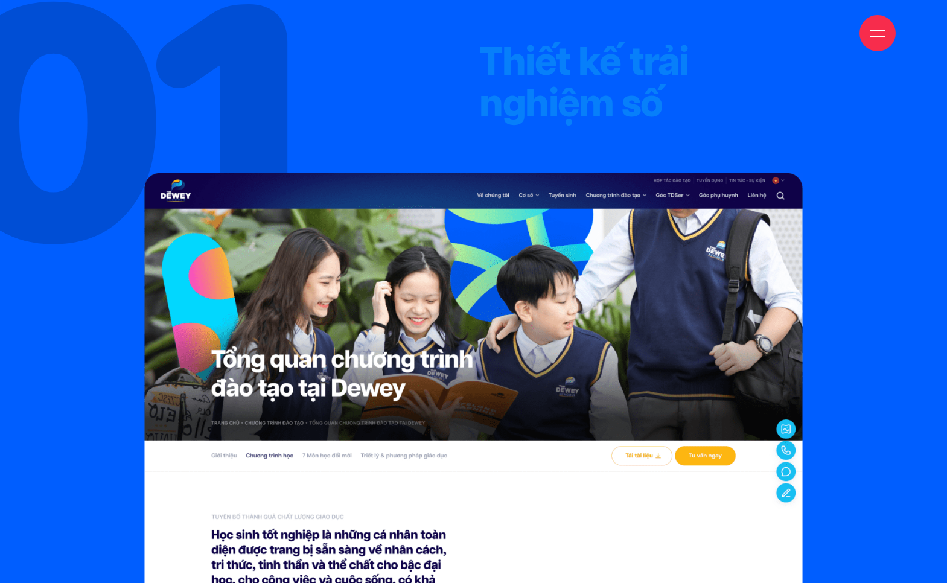
scroll to position [3543, 0]
